Goal: Transaction & Acquisition: Obtain resource

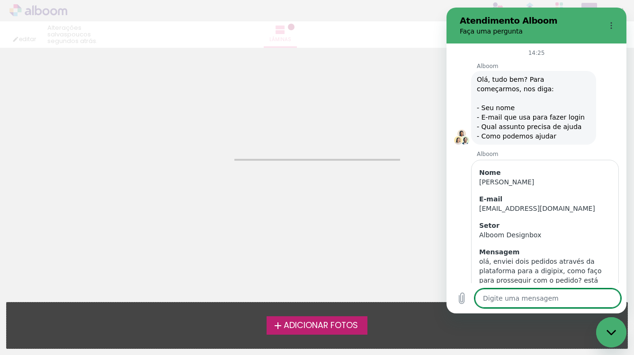
click at [614, 332] on icon "Fechar janela de mensagens" at bounding box center [610, 332] width 9 height 5
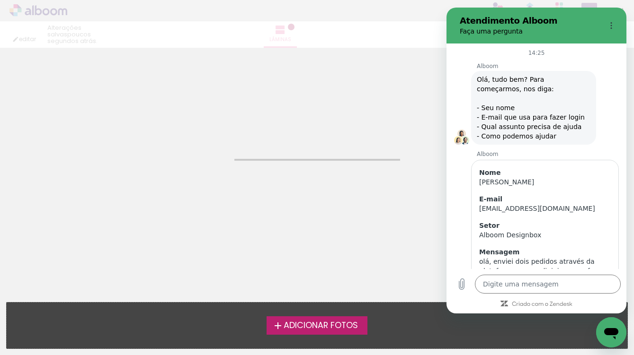
scroll to position [292, 0]
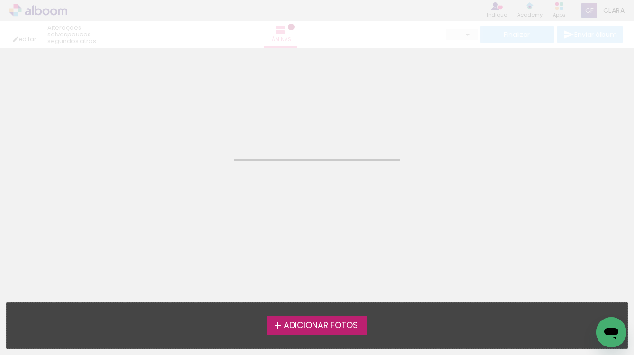
click at [614, 332] on icon "Abrir janela de mensagens" at bounding box center [611, 333] width 14 height 11
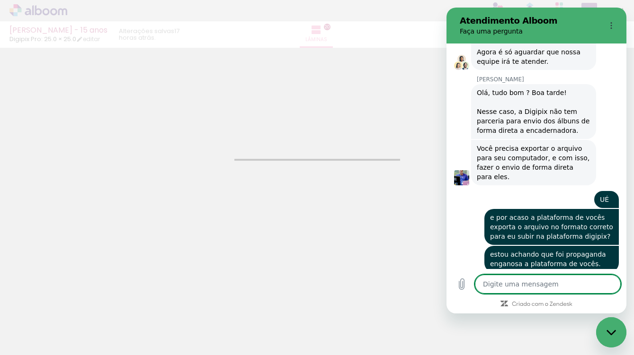
type textarea "x"
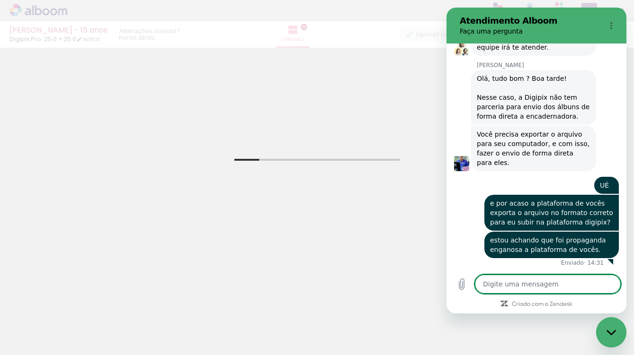
click at [538, 280] on textarea at bounding box center [548, 284] width 146 height 19
type textarea "por"
type textarea "x"
type textarea "porq"
type textarea "x"
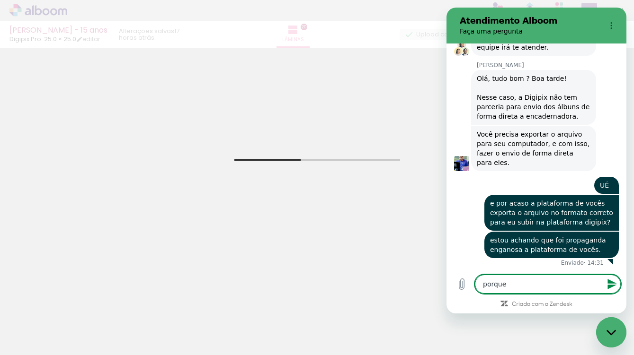
type textarea "porque n"
type textarea "x"
type textarea "porque no"
type textarea "x"
type textarea "porque no ini"
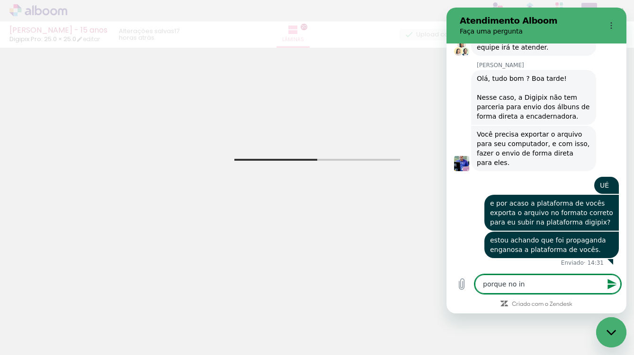
type textarea "x"
type textarea "porque no inicio"
type textarea "x"
type textarea "porque no inicio do"
type textarea "x"
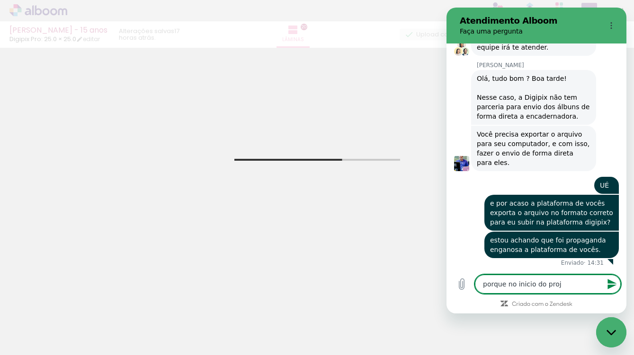
type textarea "porque no inicio do proje"
type textarea "x"
type textarea "porque no inicio do projeto vo"
type textarea "x"
type textarea "porque no inicio do projeto voc"
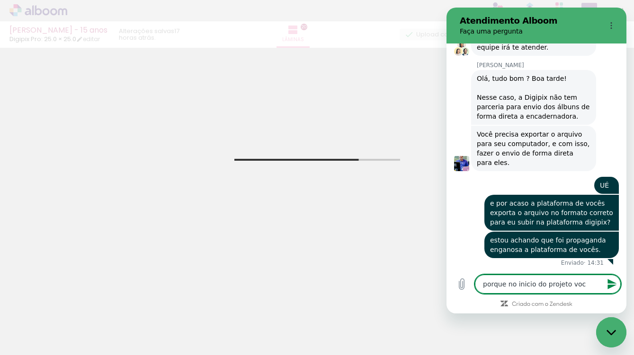
type textarea "x"
type textarea "porque no inicio do projeto vocês"
type textarea "x"
type textarea "porque no inicio do projeto vocês sol"
type textarea "x"
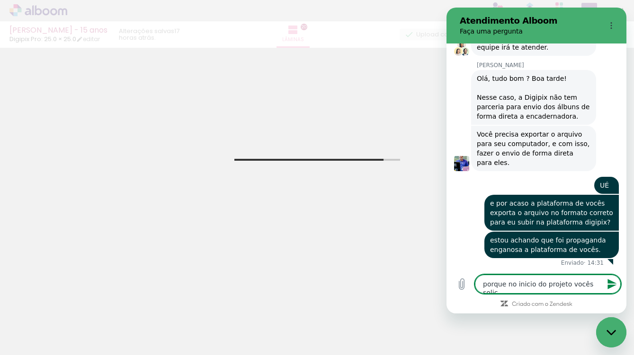
type textarea "porque no inicio do projeto vocês solici"
type textarea "x"
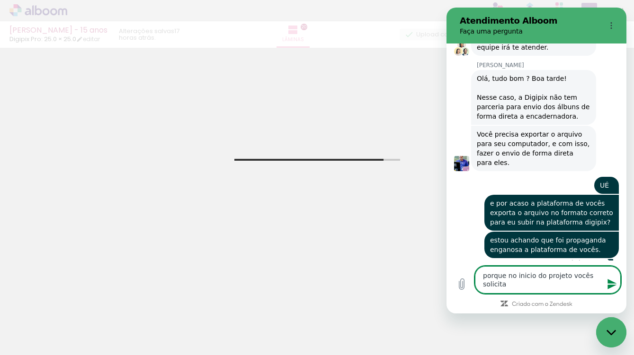
type textarea "porque no inicio do projeto vocês solicitam"
type textarea "x"
type textarea "porque no inicio do projeto vocês solicitam"
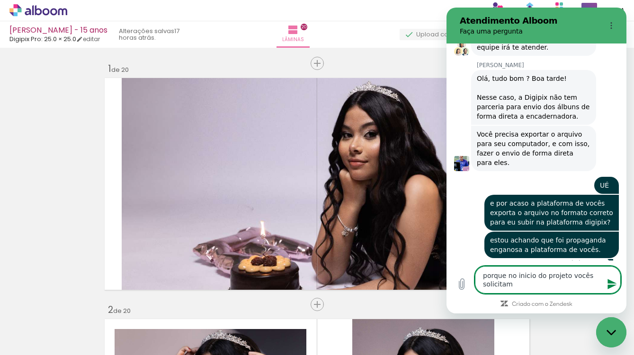
type textarea "x"
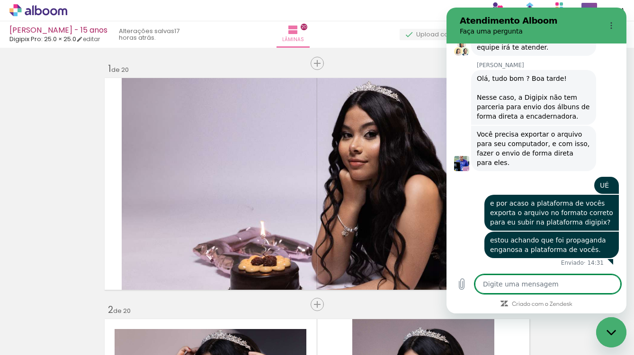
click at [109, 336] on div at bounding box center [94, 323] width 28 height 43
click at [613, 336] on div "Fechar janela de mensagens" at bounding box center [611, 332] width 28 height 28
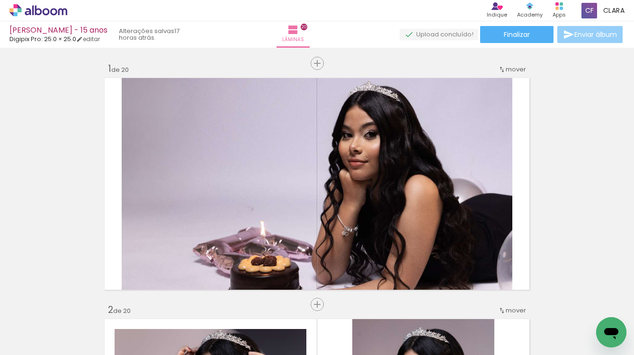
click at [578, 39] on paper-button "Enviar álbum" at bounding box center [589, 34] width 65 height 17
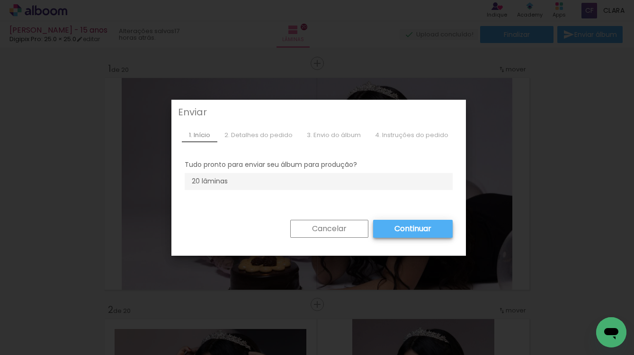
click at [0, 0] on slot "Continuar" at bounding box center [0, 0] width 0 height 0
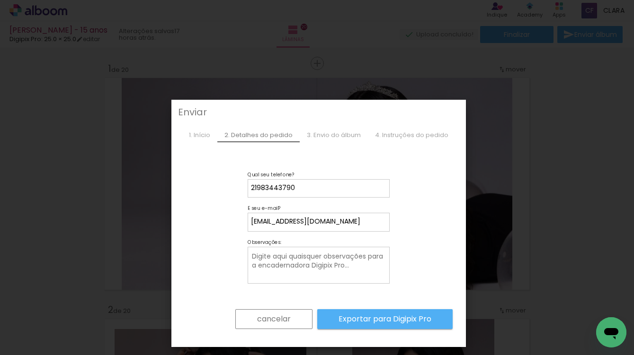
click at [605, 333] on icon "Abrir janela de mensagens" at bounding box center [611, 333] width 14 height 11
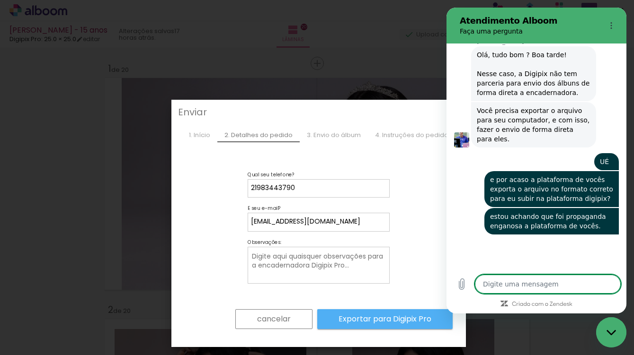
scroll to position [365, 0]
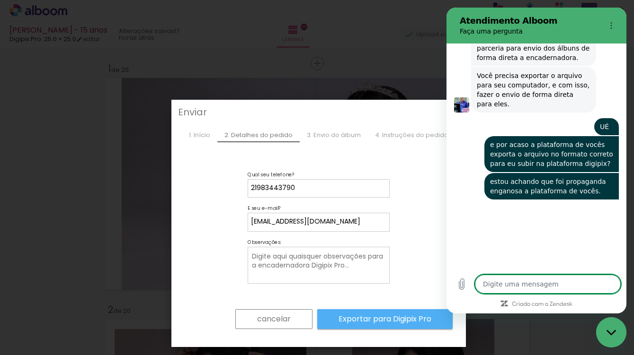
type textarea "x"
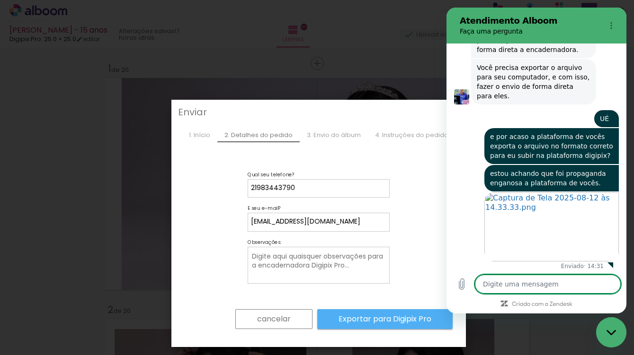
scroll to position [377, 0]
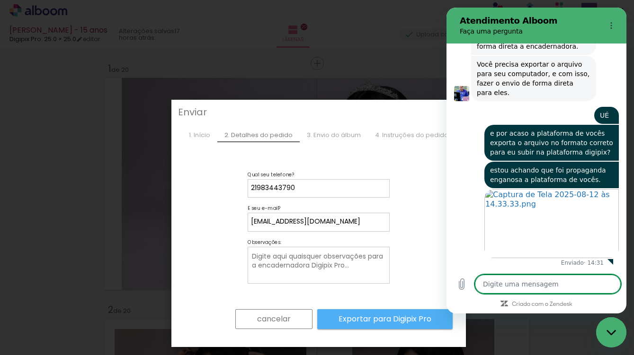
type textarea "e"
type textarea "x"
type textarea "em"
type textarea "x"
type textarea "em"
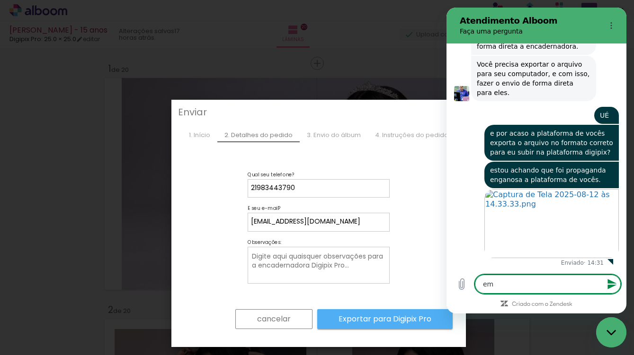
type textarea "x"
type textarea "em t"
type textarea "x"
type textarea "em to"
type textarea "x"
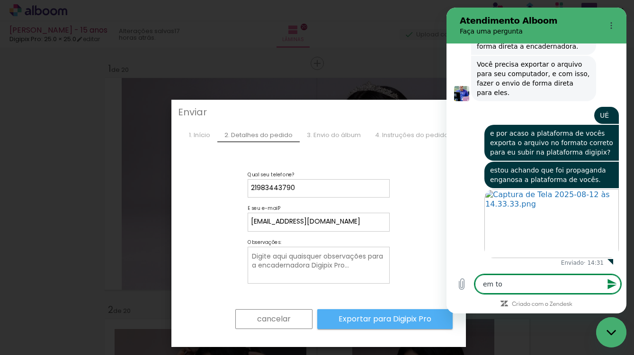
type textarea "em tod"
type textarea "x"
type textarea "em todo"
type textarea "x"
type textarea "em todo"
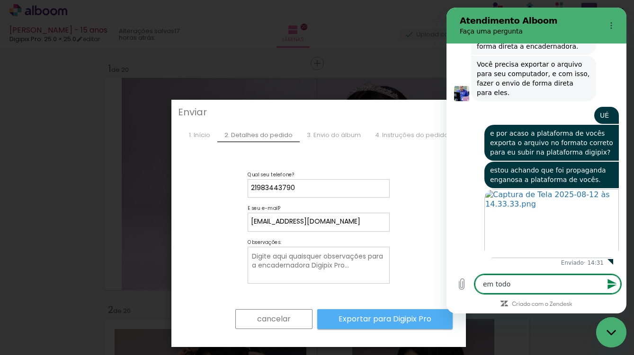
type textarea "x"
type textarea "em todo o"
type textarea "x"
type textarea "em todo o"
type textarea "x"
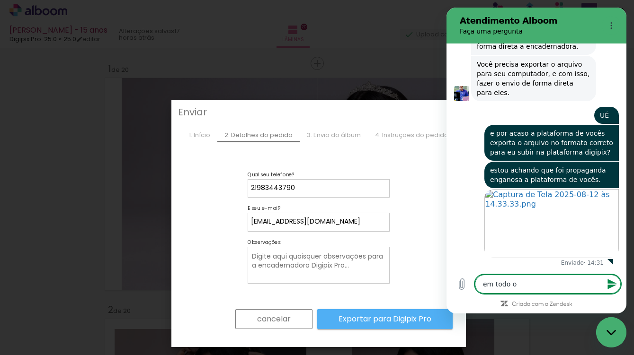
type textarea "em todo o m"
type textarea "x"
type textarea "em todo o mt"
type textarea "x"
type textarea "em todo o m"
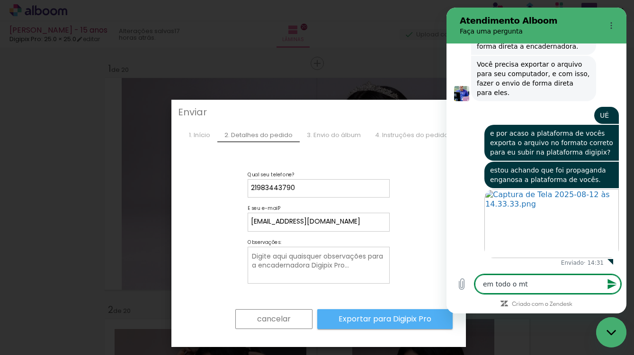
type textarea "x"
type textarea "em todo o"
type textarea "x"
type textarea "em todo o t"
type textarea "x"
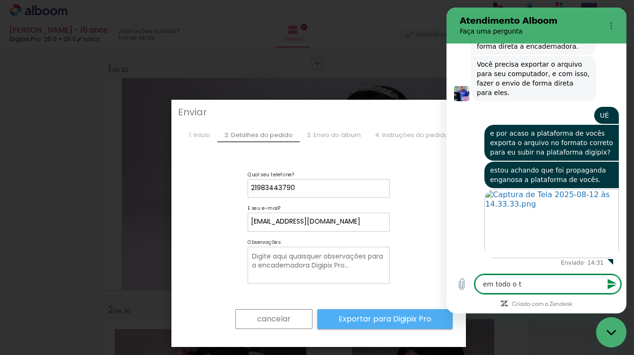
type textarea "em todo o te"
type textarea "x"
type textarea "em todo o tem"
type textarea "x"
type textarea "em todo o tempo"
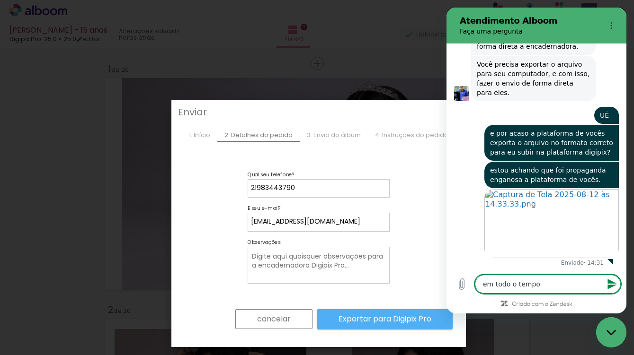
type textarea "x"
type textarea "em todo o tempo"
type textarea "x"
type textarea "em todo o tempo n"
type textarea "x"
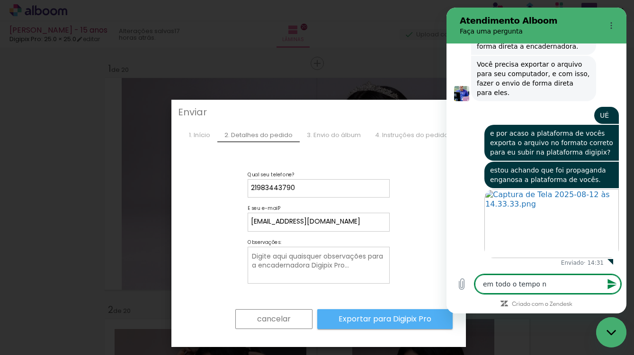
type textarea "em todo o tempo na"
type textarea "x"
type textarea "em todo o tempo na"
type textarea "x"
type textarea "em todo o tempo na p"
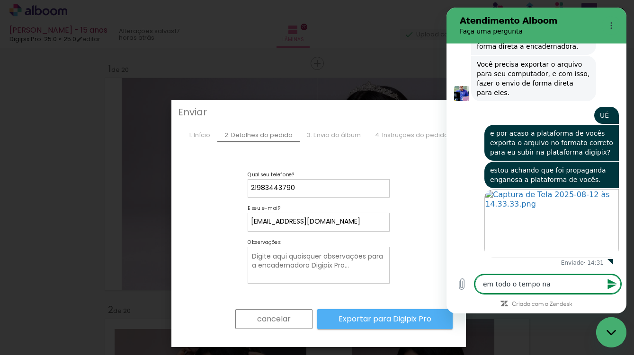
type textarea "x"
type textarea "em todo o tempo na pl"
type textarea "x"
type textarea "em todo o tempo na pla"
type textarea "x"
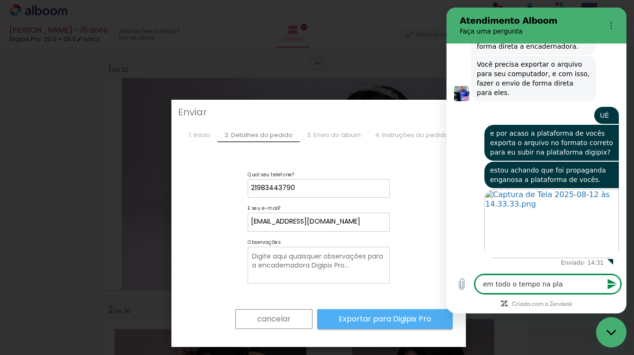
type textarea "em todo o tempo na plat"
type textarea "x"
type textarea "em todo o tempo na plata"
type textarea "x"
type textarea "em todo o tempo na plataf"
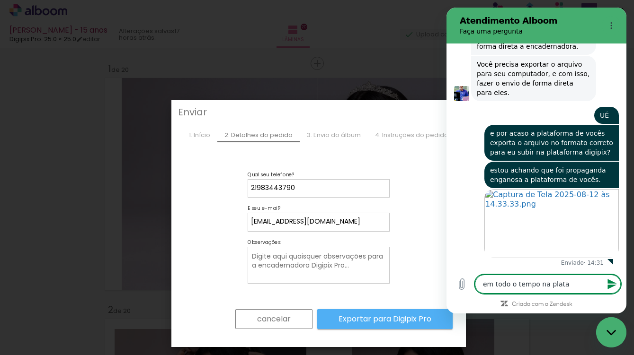
type textarea "x"
type textarea "em todo o tempo na platafo"
type textarea "x"
type textarea "em todo o tempo na platafor"
type textarea "x"
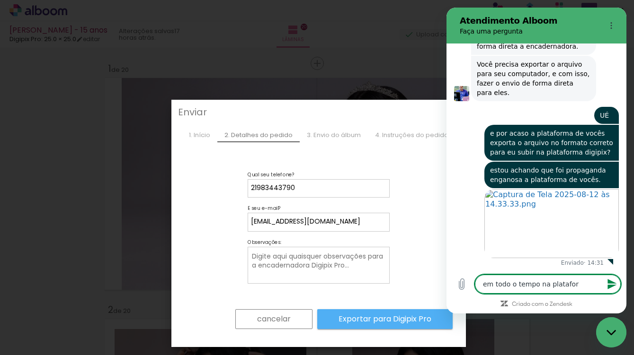
type textarea "em todo o tempo na plataform"
type textarea "x"
type textarea "em todo o tempo na plataforma"
type textarea "x"
type textarea "em todo o tempo na plataforma"
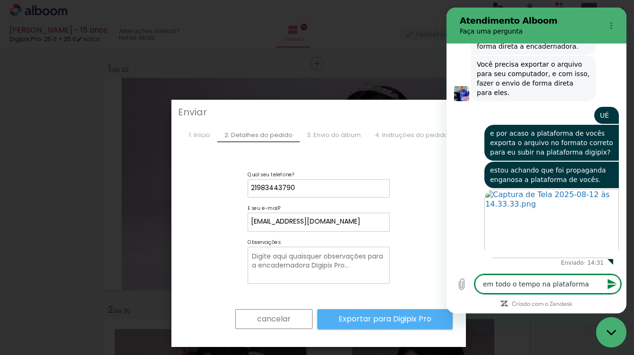
type textarea "x"
type textarea "em todo o tempo na plataforma d"
type textarea "x"
type textarea "em todo o tempo na plataforma de"
type textarea "x"
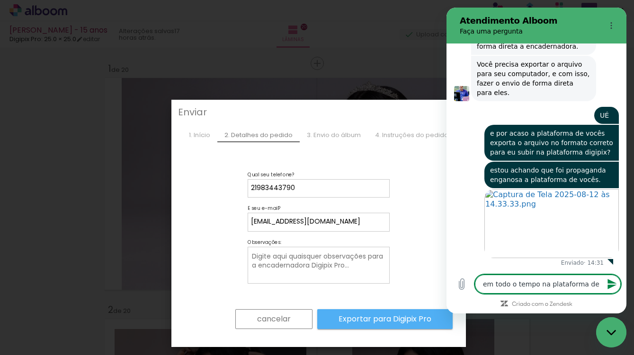
type textarea "em todo o tempo na plataforma de"
type textarea "x"
type textarea "em todo o tempo na plataforma de v"
type textarea "x"
type textarea "em todo o tempo na plataforma de vo"
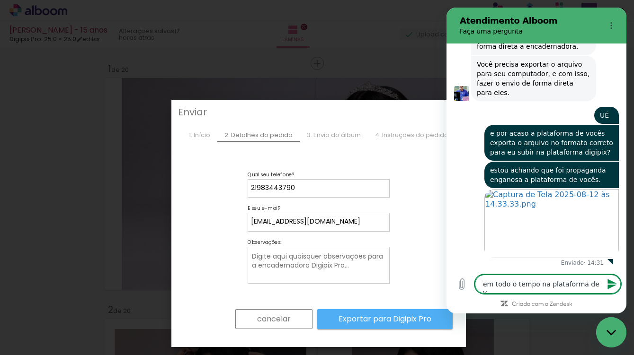
type textarea "x"
type textarea "em todo o tempo na plataforma de voc"
type textarea "x"
type textarea "em todo o tempo na plataforma de vocˆ"
type textarea "x"
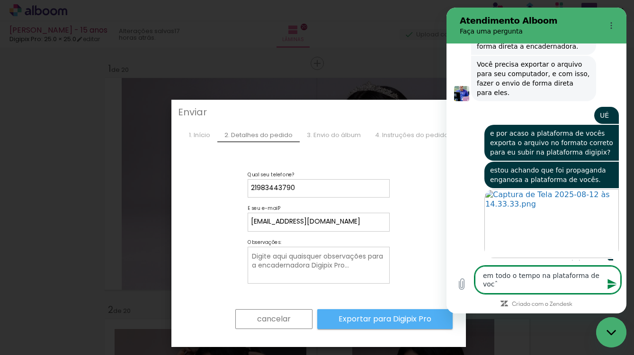
type textarea "em todo o tempo na plataforma de você"
type textarea "x"
type textarea "em todo o tempo na plataforma de vocês"
type textarea "x"
type textarea "em todo o tempo na plataforma de vocês,"
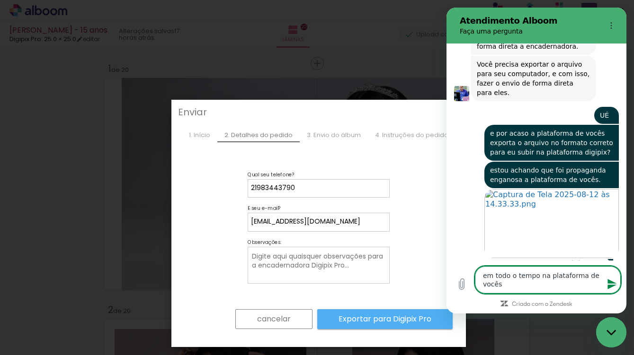
type textarea "x"
type textarea "em todo o tempo na plataforma de vocês,"
type textarea "x"
type textarea "em todo o tempo na plataforma de vocês, v"
type textarea "x"
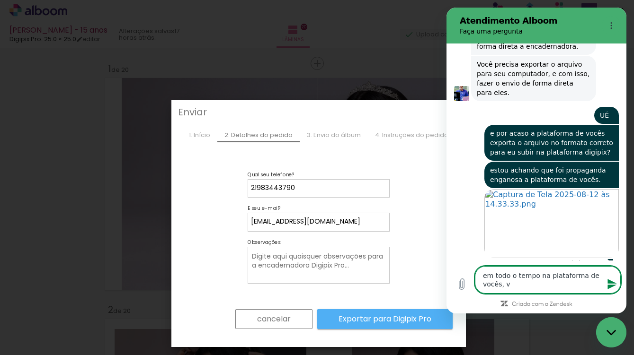
type textarea "em todo o tempo na plataforma de vocês, vo"
type textarea "x"
type textarea "em todo o tempo na plataforma de vocês, voc"
type textarea "x"
type textarea "em todo o tempo na plataforma de vocês, vocˆ"
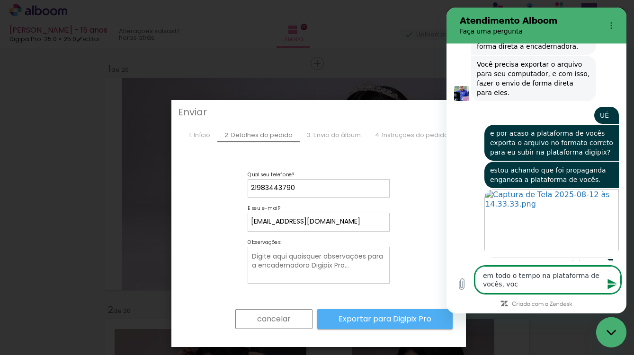
type textarea "x"
type textarea "em todo o tempo na plataforma de vocês, você"
type textarea "x"
type textarea "em todo o tempo na plataforma de vocês, vocês"
type textarea "x"
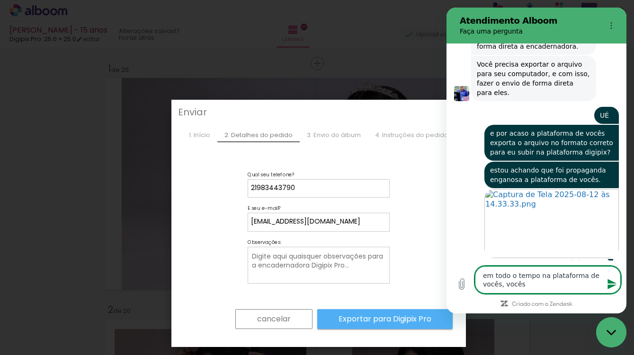
type textarea "em todo o tempo na plataforma de vocês, vocês"
type textarea "x"
type textarea "em todo o tempo na plataforma de vocês, vocês i"
type textarea "x"
type textarea "em todo o tempo na plataforma de vocês, vocês in"
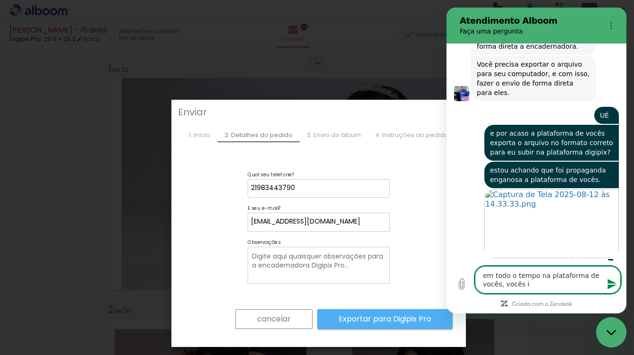
type textarea "x"
type textarea "em todo o tempo na plataforma de vocês, vocês ind"
type textarea "x"
type textarea "em todo o tempo na plataforma de vocês, vocês indu"
type textarea "x"
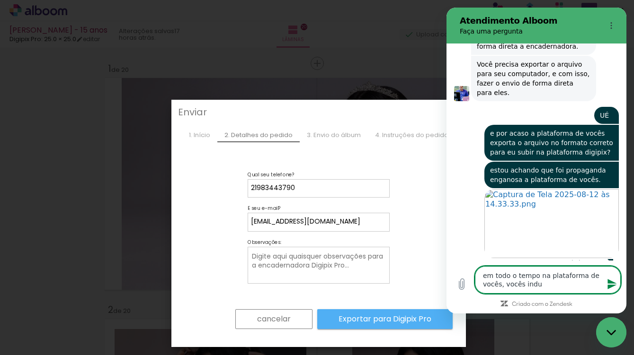
type textarea "em todo o tempo na plataforma de vocês, vocês induz"
type textarea "x"
type textarea "em todo o tempo na plataforma de vocês, vocês induze"
type textarea "x"
type textarea "em todo o tempo na plataforma de vocês, vocês induzem"
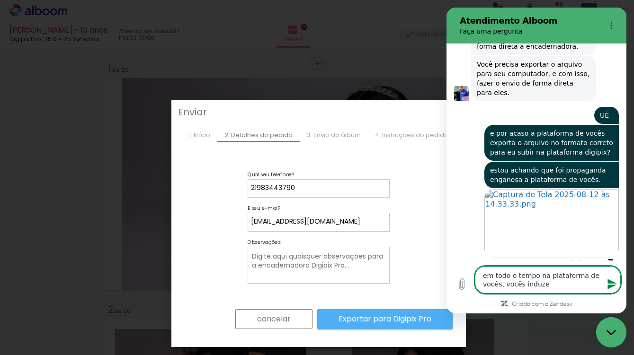
type textarea "x"
type textarea "em todo o tempo na plataforma de vocês, vocês induzem"
type textarea "x"
type textarea "em todo o tempo na plataforma de vocês, vocês induzem q"
type textarea "x"
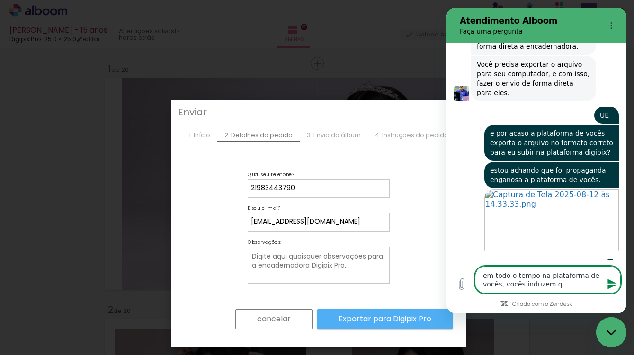
type textarea "em todo o tempo na plataforma de vocês, vocês induzem qu"
type textarea "x"
type textarea "em todo o tempo na plataforma de vocês, vocês induzem que"
type textarea "x"
type textarea "em todo o tempo na plataforma de vocês, vocês induzem que"
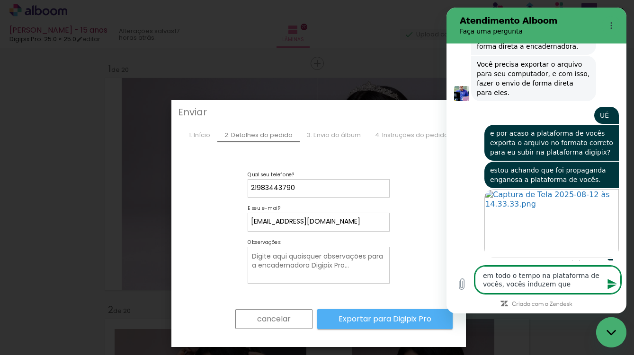
type textarea "x"
type textarea "em todo o tempo na plataforma de vocês, vocês induzem que v"
type textarea "x"
type textarea "em todo o tempo na plataforma de vocês, vocês induzem que v˜"
type textarea "x"
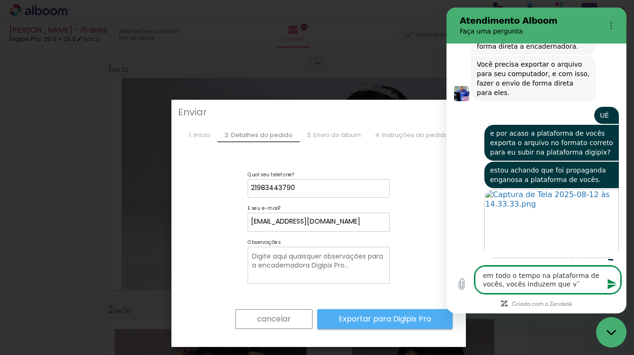
type textarea "em todo o tempo na plataforma de vocês, vocês induzem que vã"
type textarea "x"
type textarea "em todo o tempo na plataforma de vocês, vocês induzem que vão"
type textarea "x"
type textarea "em todo o tempo na plataforma de vocês, vocês induzem que vão"
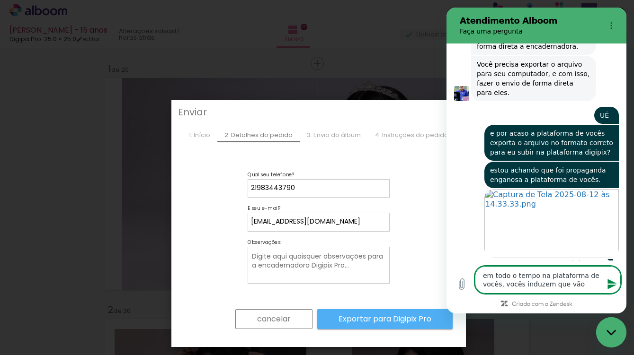
type textarea "x"
type textarea "em todo o tempo na plataforma de vocês, vocês induzem que vão e"
type textarea "x"
type textarea "em todo o tempo na plataforma de vocês, vocês induzem que vão en"
type textarea "x"
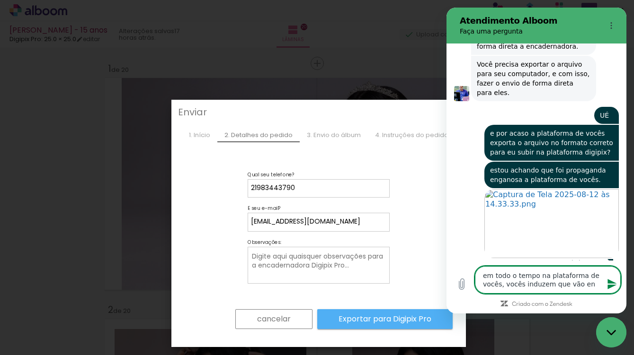
type textarea "em todo o tempo na plataforma de vocês, vocês induzem que vão env"
type textarea "x"
type textarea "em todo o tempo na plataforma de vocês, vocês induzem que vão envi"
type textarea "x"
type textarea "em todo o tempo na plataforma de vocês, vocês induzem que vão envia"
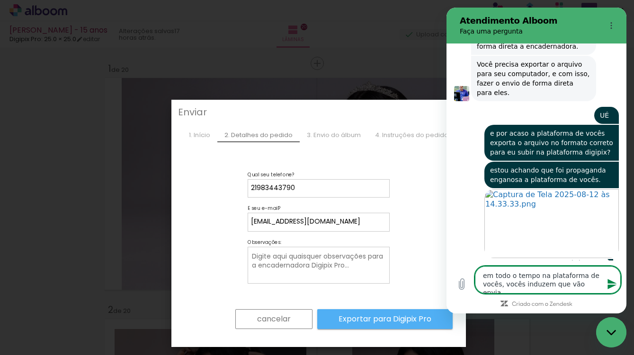
type textarea "x"
type textarea "em todo o tempo na plataforma de vocês, vocês induzem que vão enviar"
type textarea "x"
type textarea "em todo o tempo na plataforma de vocês, vocês induzem que vão enviar"
type textarea "x"
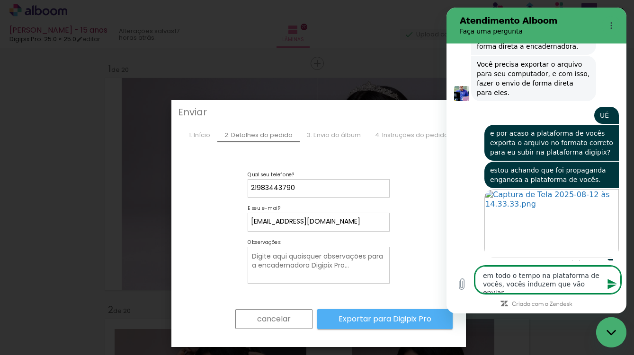
type textarea "em todo o tempo na plataforma de vocês, vocês induzem que vão enviar o"
type textarea "x"
type textarea "em todo o tempo na plataforma de vocês, vocês induzem que vão enviar o"
type textarea "x"
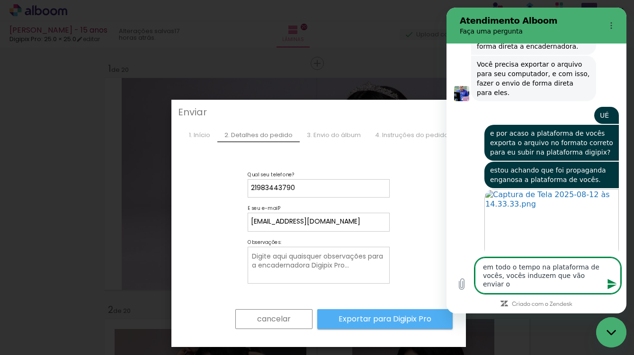
type textarea "em todo o tempo na plataforma de vocês, vocês induzem que vão enviar o p"
type textarea "x"
type textarea "em todo o tempo na plataforma de vocês, vocês induzem que vão enviar o pe"
type textarea "x"
type textarea "em todo o tempo na plataforma de vocês, vocês induzem que vão enviar o ped"
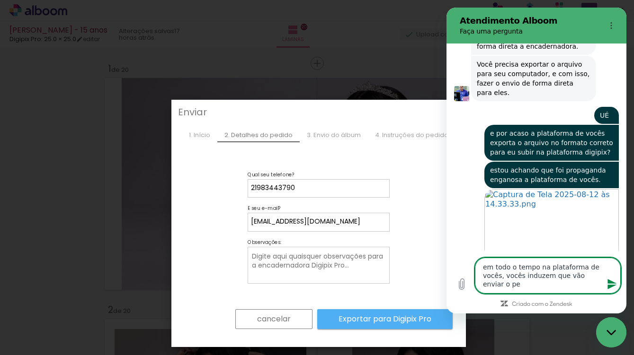
type textarea "x"
type textarea "em todo o tempo na plataforma de vocês, vocês induzem que vão enviar o pedi"
type textarea "x"
type textarea "em todo o tempo na plataforma de vocês, vocês induzem que vão enviar o pedid"
type textarea "x"
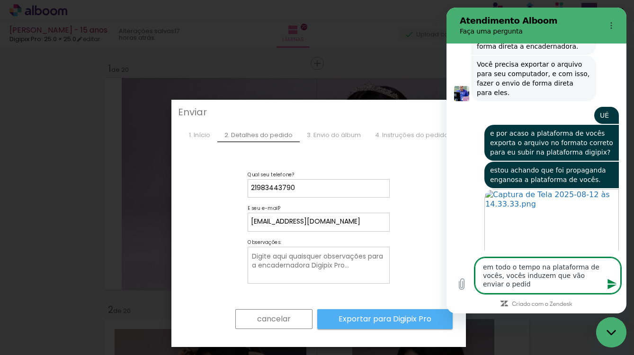
type textarea "em todo o tempo na plataforma de vocês, vocês induzem que vão enviar o pedido"
type textarea "x"
type textarea "em todo o tempo na plataforma de vocês, vocês induzem que vão enviar o pedido"
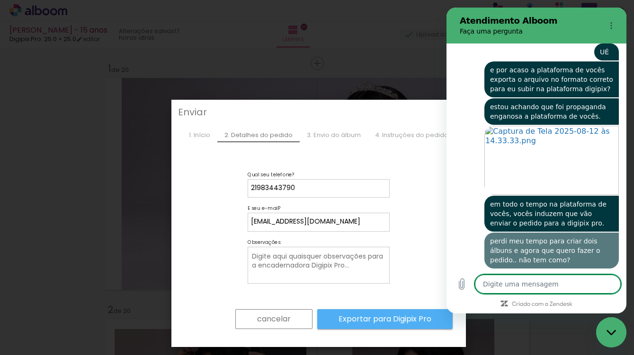
scroll to position [468, 0]
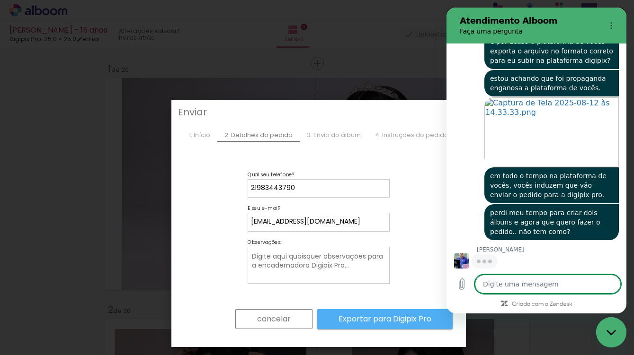
click at [337, 133] on div "3. Envio do álbum" at bounding box center [334, 135] width 68 height 14
click at [0, 0] on slot "Exportar para Digipix Pro" at bounding box center [0, 0] width 0 height 0
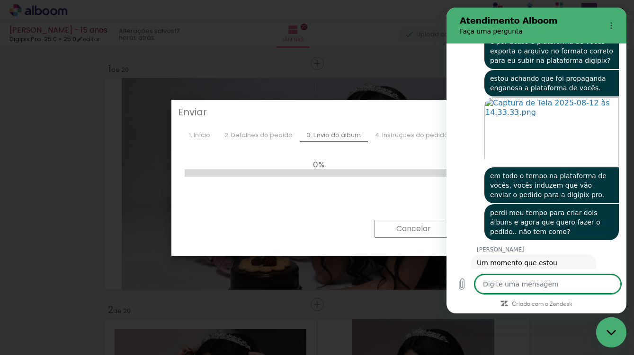
scroll to position [491, 0]
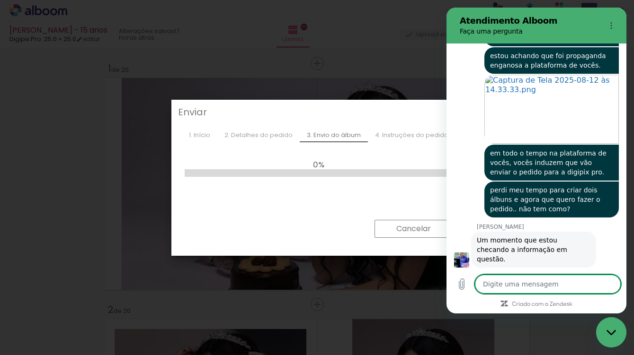
click at [534, 285] on textarea at bounding box center [548, 284] width 146 height 19
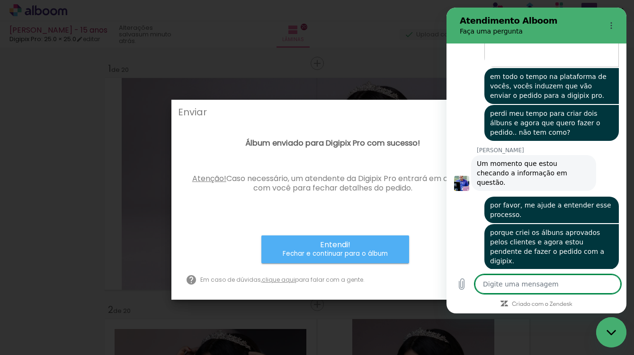
scroll to position [570, 0]
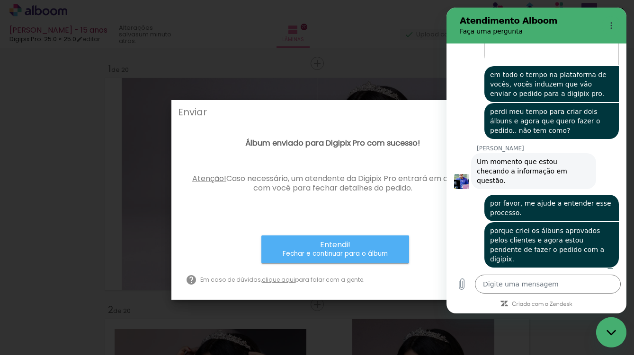
drag, startPoint x: 606, startPoint y: 326, endPoint x: 612, endPoint y: 326, distance: 6.6
click at [612, 326] on div "Fechar janela de mensagens" at bounding box center [611, 332] width 28 height 28
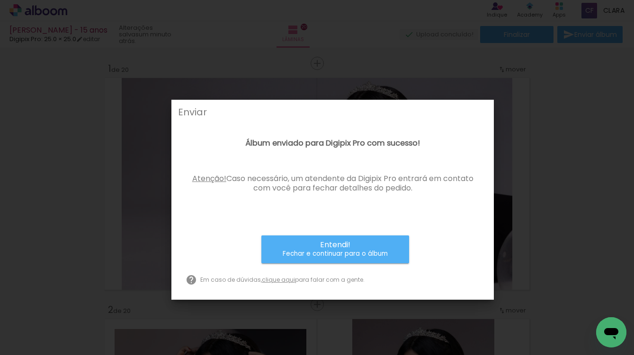
click at [603, 332] on icon "Abrir janela de mensagens" at bounding box center [610, 332] width 17 height 17
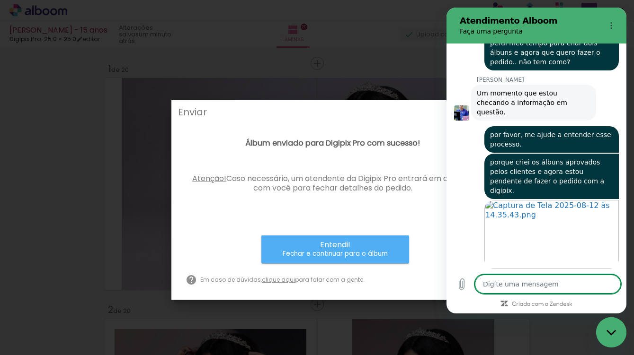
scroll to position [640, 0]
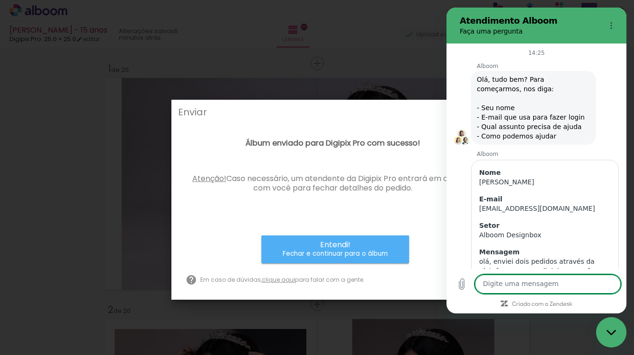
scroll to position [671, 0]
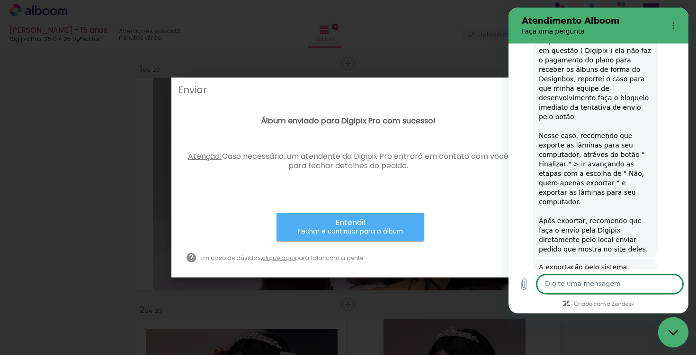
scroll to position [920, 0]
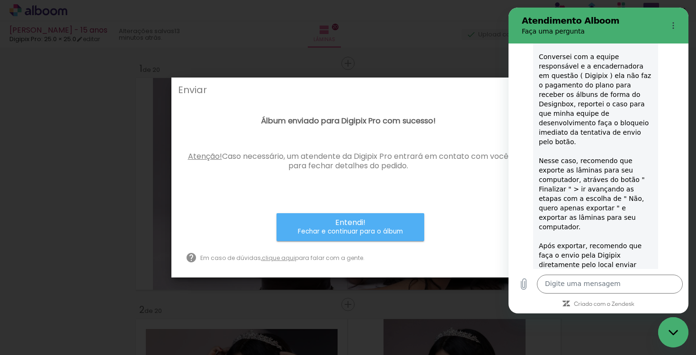
click at [290, 46] on iron-overlay-backdrop at bounding box center [348, 177] width 696 height 355
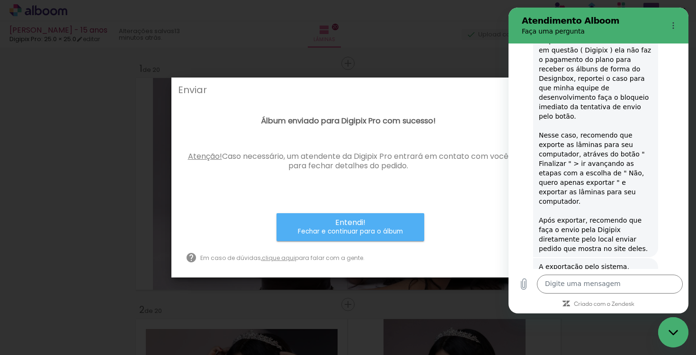
scroll to position [1009, 0]
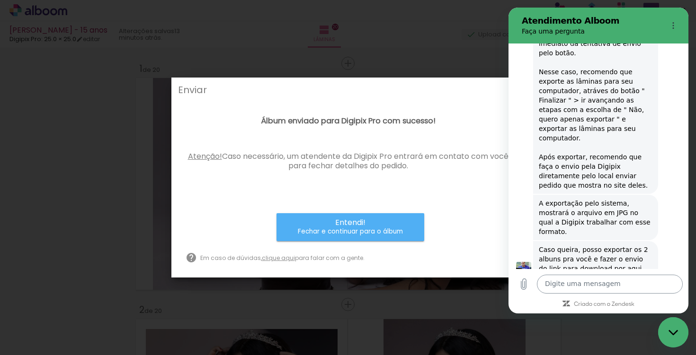
click at [607, 280] on textarea at bounding box center [610, 284] width 146 height 19
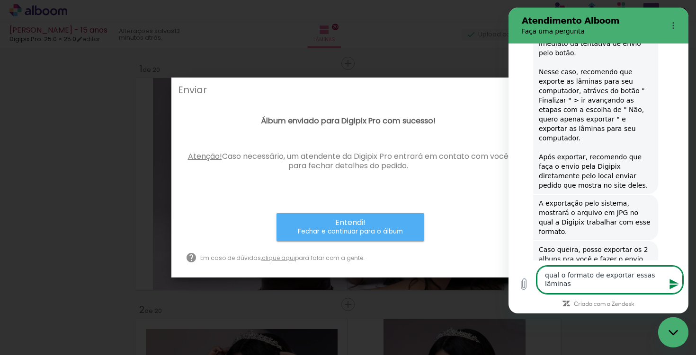
type textarea "qual o formato de exportar essas lãminas?"
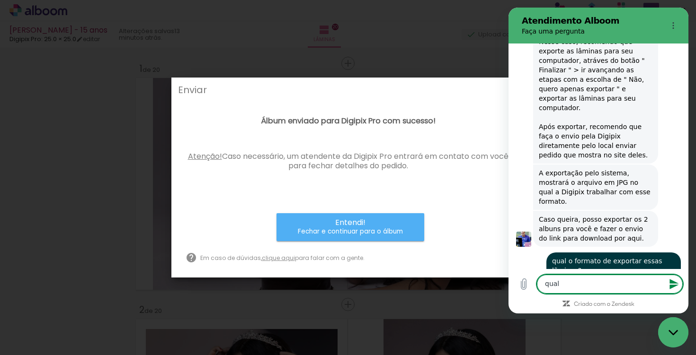
scroll to position [1041, 0]
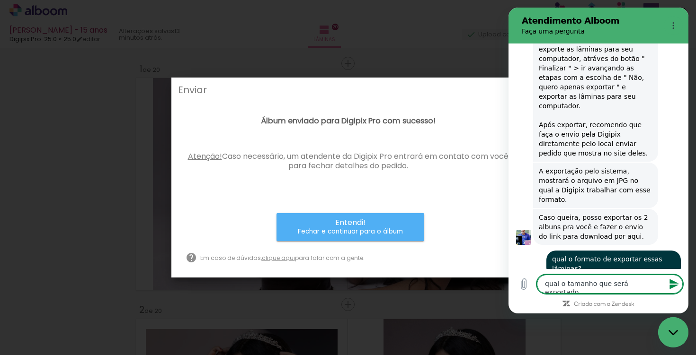
type textarea "qual o tamanho que será exportado?"
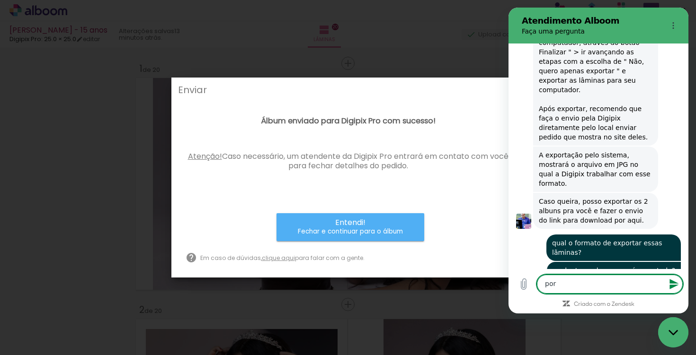
scroll to position [1059, 0]
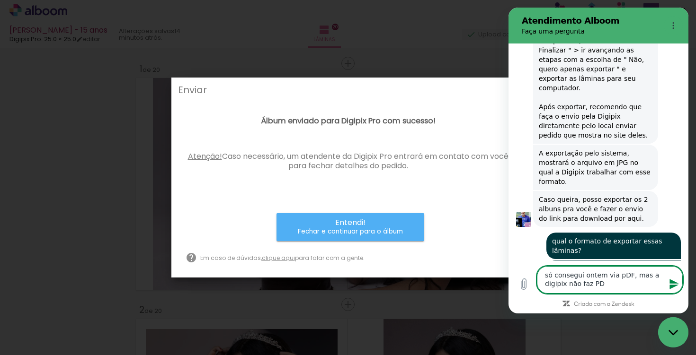
type textarea "só consegui ontem via pDF, mas a digipix não faz PDF"
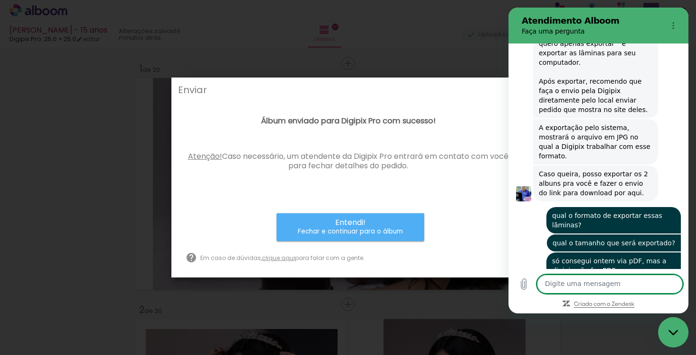
scroll to position [1087, 0]
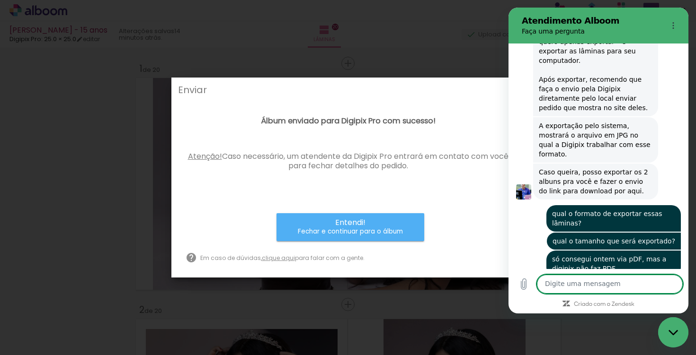
click at [611, 283] on textarea at bounding box center [610, 284] width 146 height 19
click at [612, 287] on textarea at bounding box center [610, 284] width 146 height 19
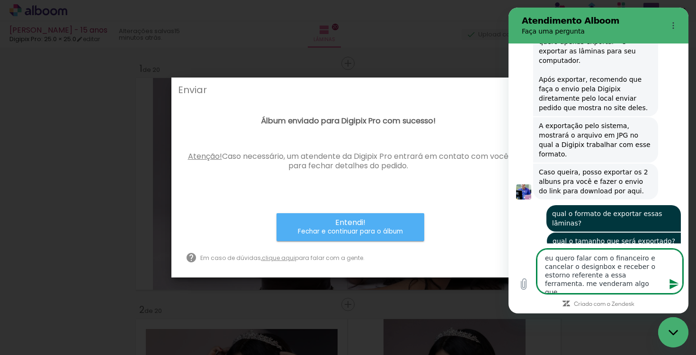
scroll to position [1112, 0]
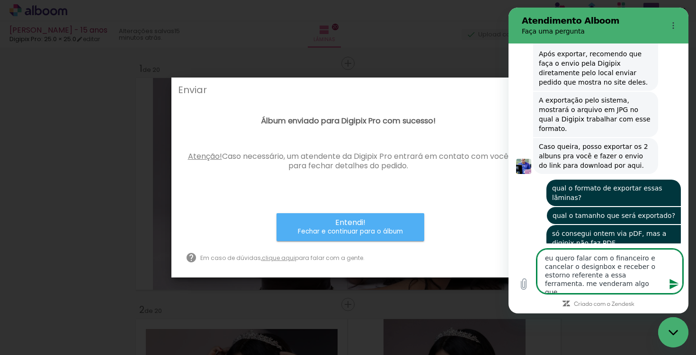
type textarea "eu quero falar com o financeiro e cancelar o designbox e receber o estorno refe…"
click at [633, 336] on div "Fechar janela de mensagens" at bounding box center [673, 332] width 28 height 28
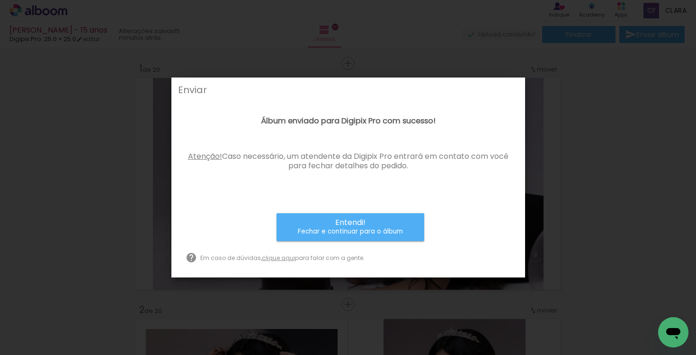
click at [198, 89] on div "Enviar" at bounding box center [348, 89] width 340 height 9
click at [545, 54] on iron-overlay-backdrop at bounding box center [348, 177] width 696 height 355
click at [557, 124] on iron-overlay-backdrop at bounding box center [348, 177] width 696 height 355
click at [552, 97] on iron-overlay-backdrop at bounding box center [348, 177] width 696 height 355
click at [380, 233] on small "Fechar e continuar para o álbum" at bounding box center [350, 231] width 105 height 9
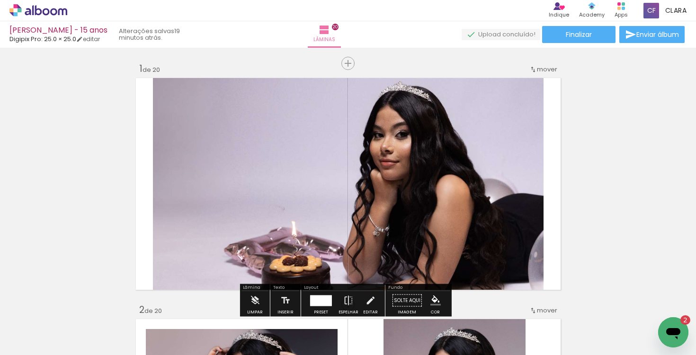
click at [668, 341] on div "Abrir janela de mensagens, 2 mensagens não lidas" at bounding box center [673, 332] width 28 height 28
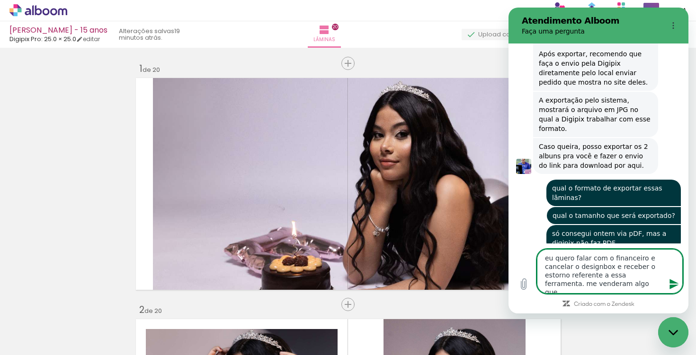
scroll to position [1247, 0]
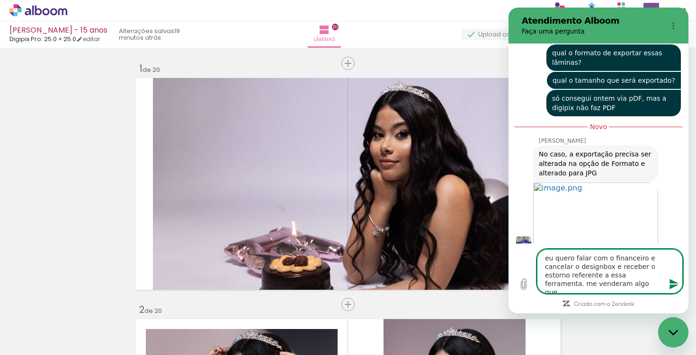
click at [591, 277] on textarea "eu quero falar com o financeiro e cancelar o designbox e receber o estorno refe…" at bounding box center [610, 271] width 146 height 44
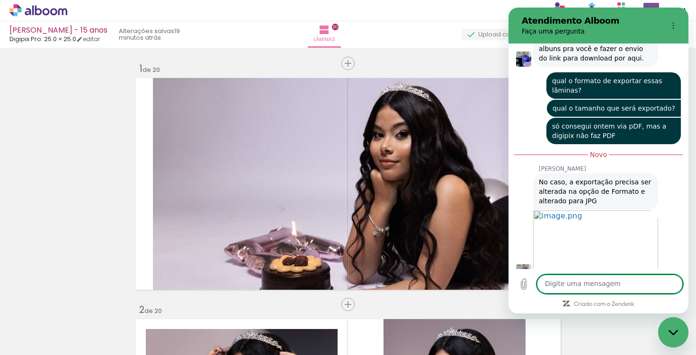
scroll to position [1222, 0]
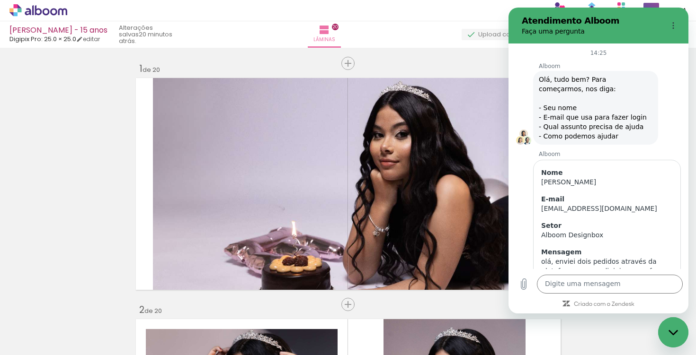
scroll to position [1227, 0]
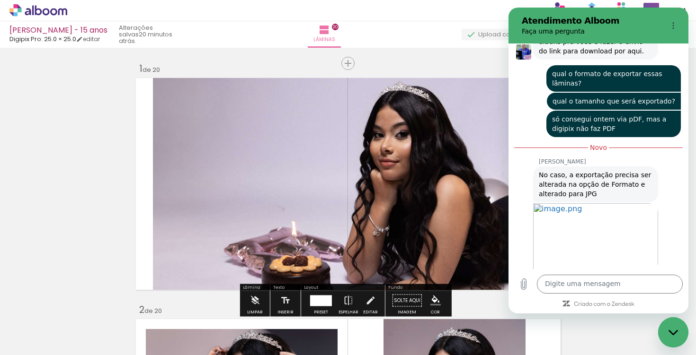
click at [676, 340] on div "Fechar janela de mensagens" at bounding box center [673, 332] width 28 height 28
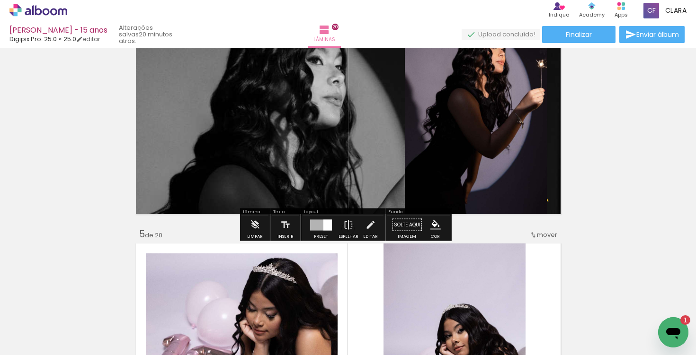
scroll to position [801, 0]
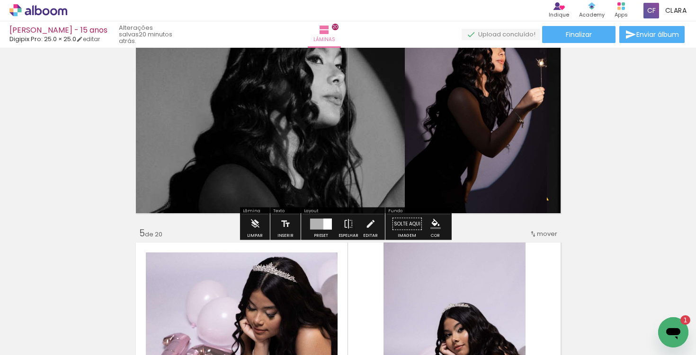
click at [363, 173] on quentale-layouter at bounding box center [348, 108] width 430 height 218
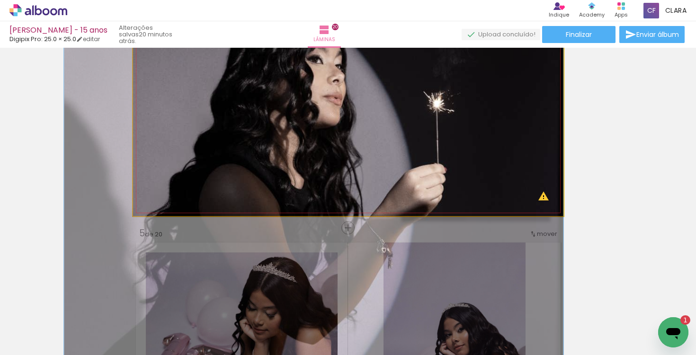
click at [541, 198] on quentale-photo at bounding box center [348, 108] width 430 height 218
click at [541, 197] on quentale-photo at bounding box center [348, 108] width 430 height 218
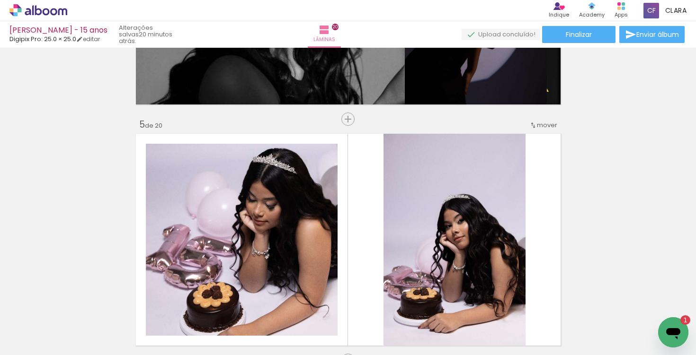
scroll to position [804, 0]
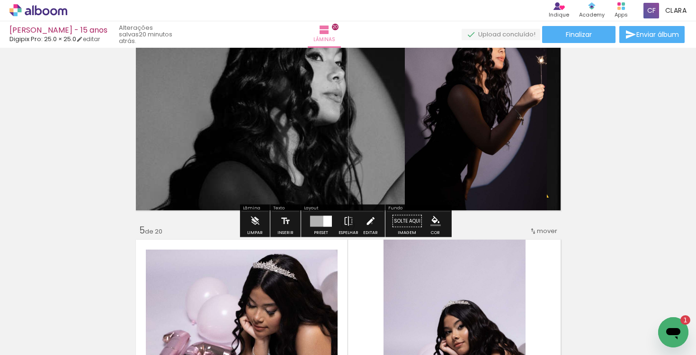
click at [369, 223] on iron-icon at bounding box center [370, 221] width 10 height 19
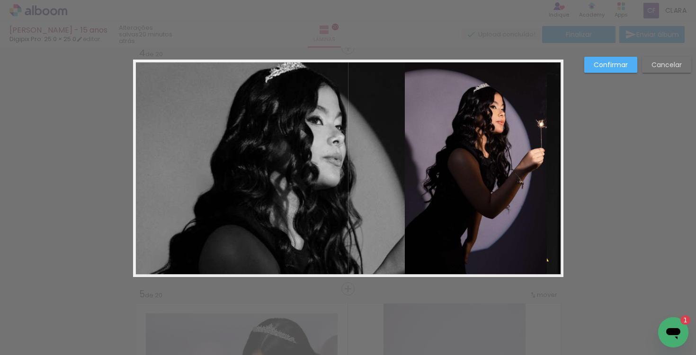
scroll to position [736, 0]
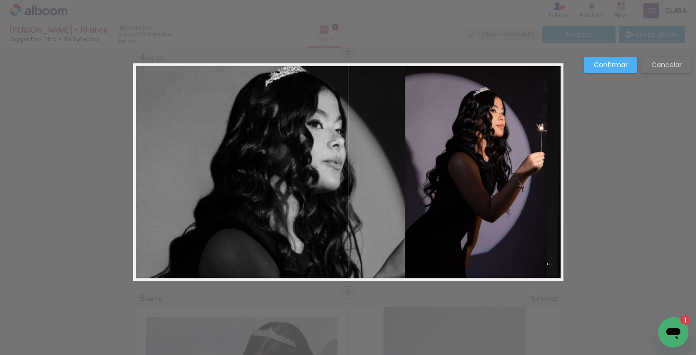
click at [0, 0] on slot "Cancelar" at bounding box center [0, 0] width 0 height 0
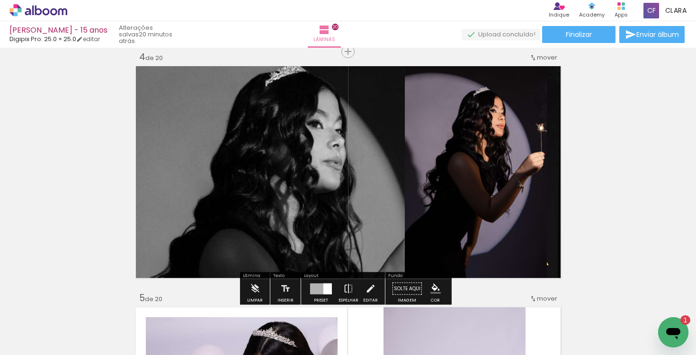
click at [353, 233] on quentale-layouter at bounding box center [348, 172] width 430 height 218
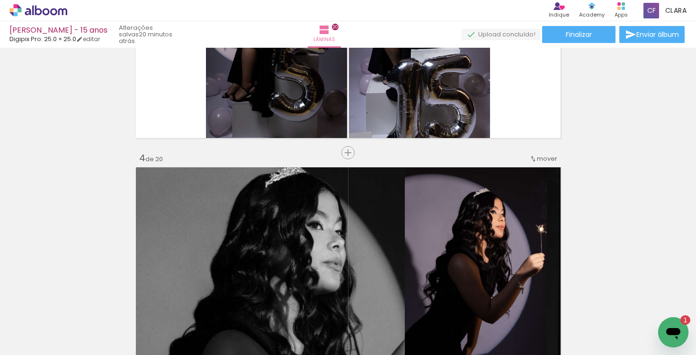
scroll to position [596, 0]
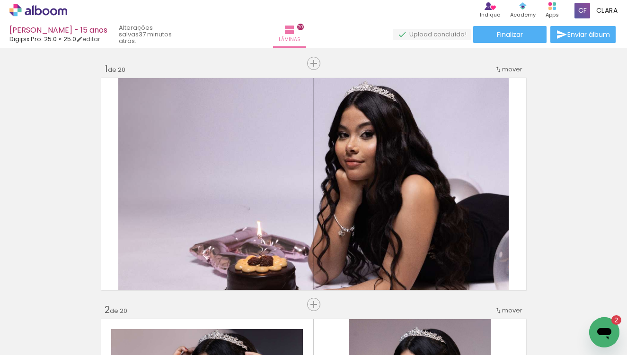
scroll to position [596, 0]
